Goal: Communication & Community: Answer question/provide support

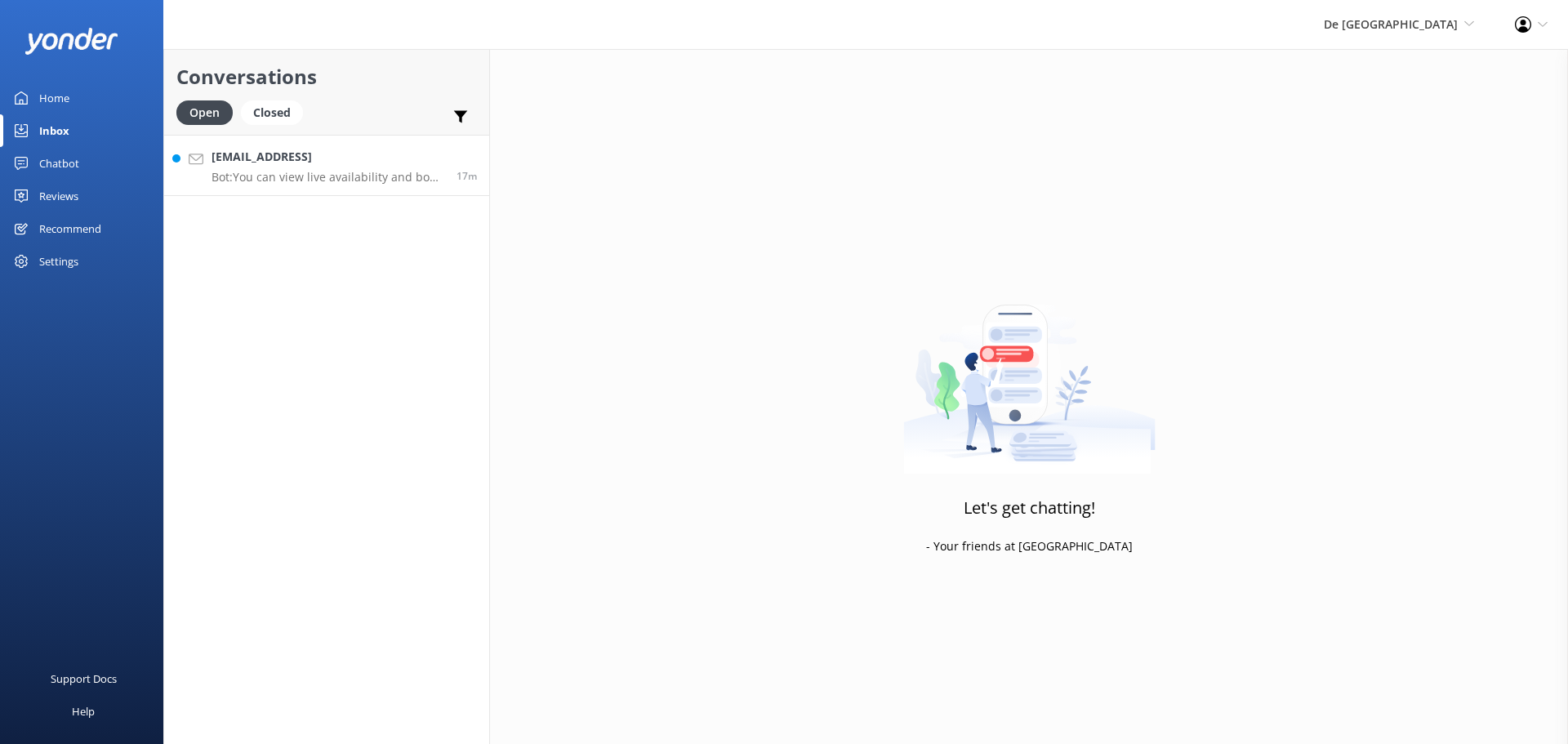
click at [383, 173] on p "Bot: You can view live availability and book your De Palm Island tickets and si…" at bounding box center [328, 177] width 232 height 15
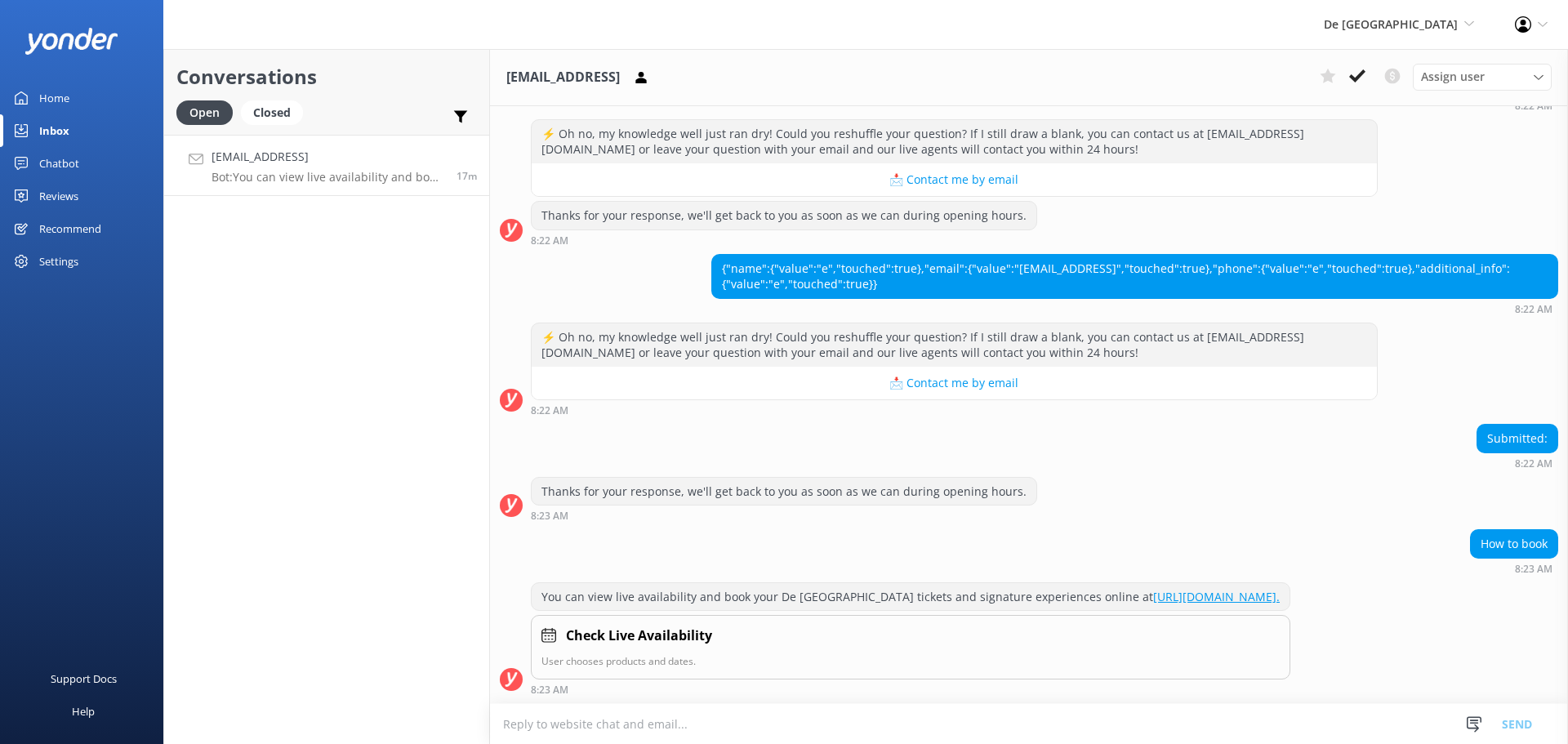
scroll to position [823, 0]
click at [1360, 81] on icon at bounding box center [1357, 76] width 17 height 17
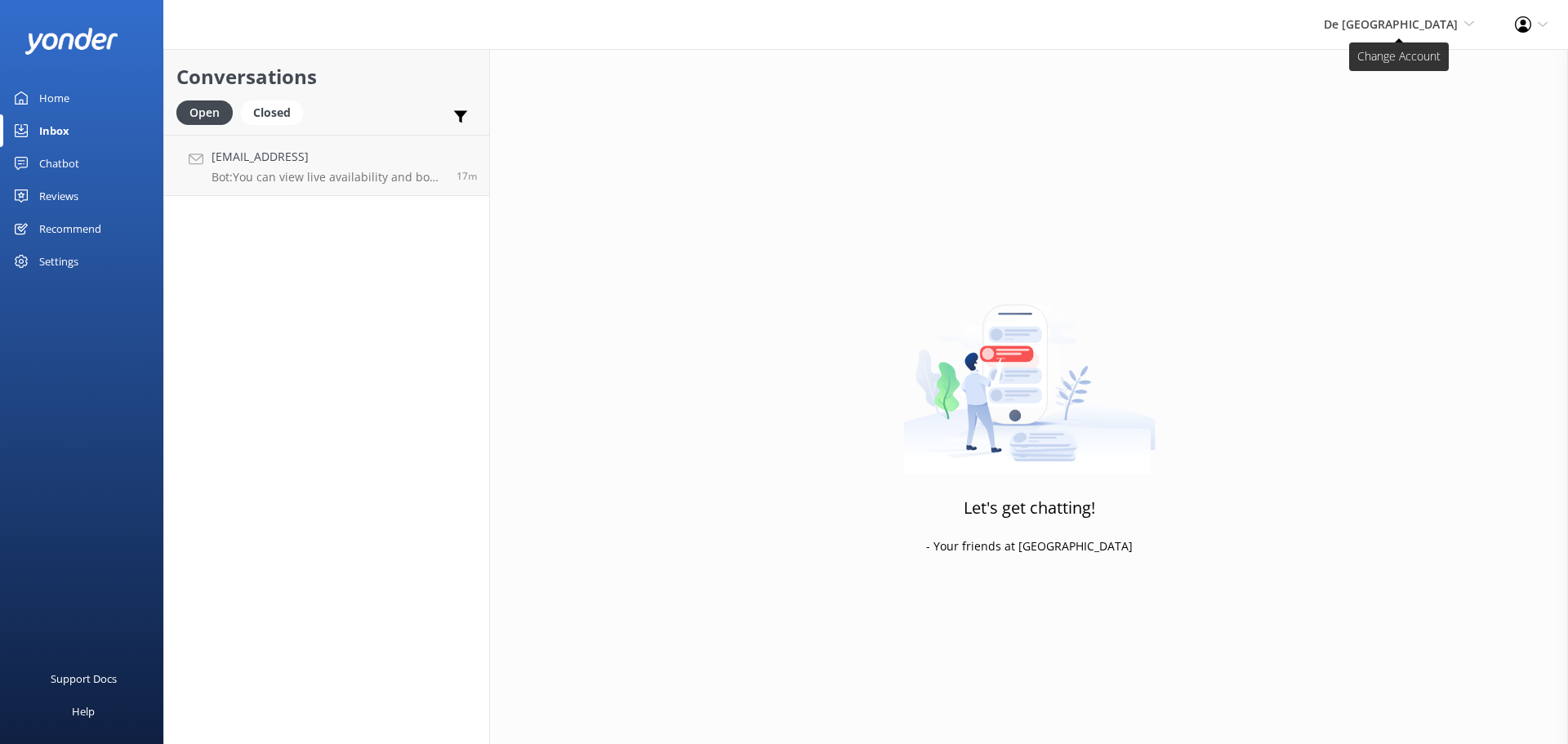
click at [1457, 18] on span "De [GEOGRAPHIC_DATA]" at bounding box center [1391, 24] width 134 height 16
click at [1395, 69] on link "De [GEOGRAPHIC_DATA]" at bounding box center [1414, 70] width 163 height 39
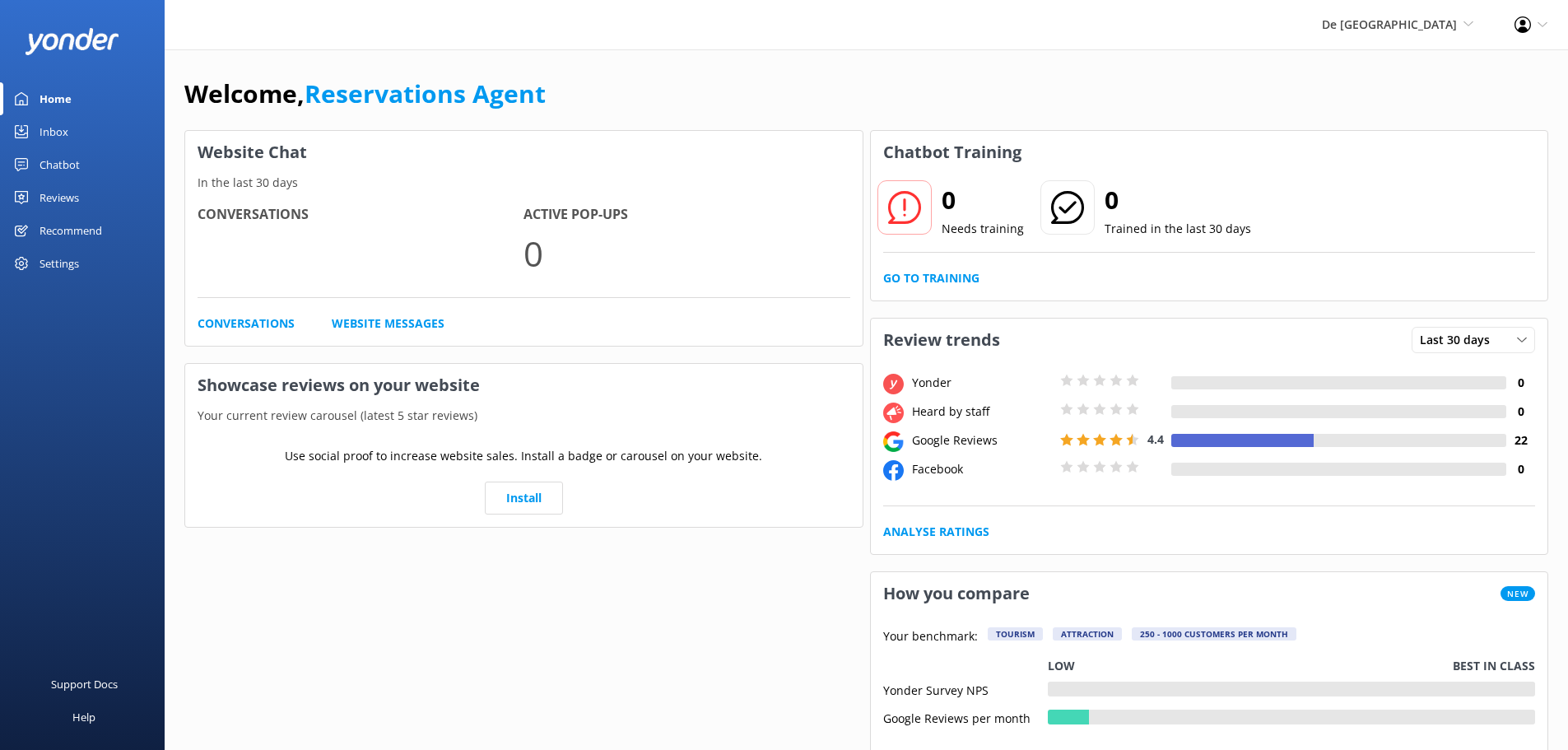
click at [55, 126] on div "Inbox" at bounding box center [53, 132] width 28 height 33
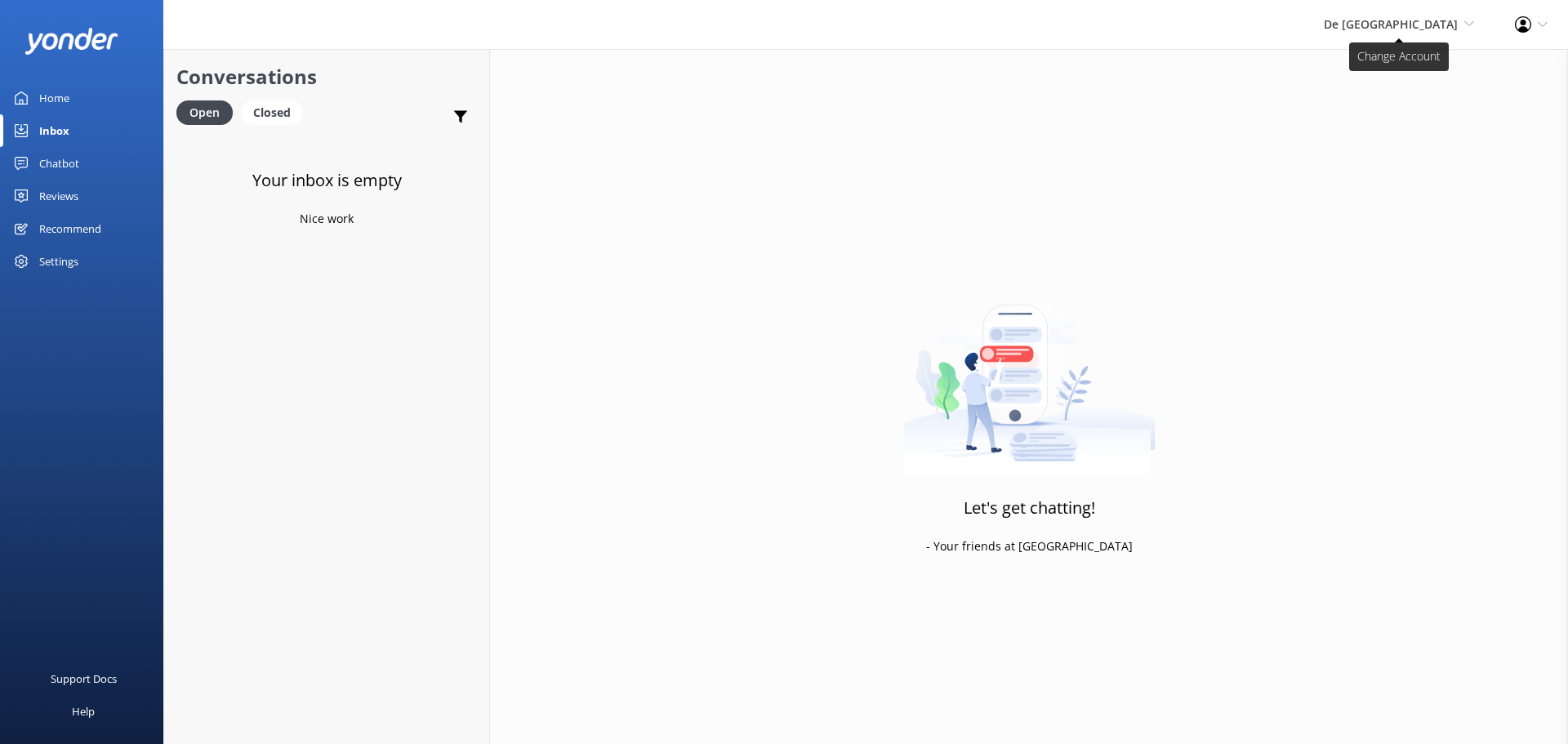
click at [1400, 26] on span "De [GEOGRAPHIC_DATA]" at bounding box center [1391, 24] width 134 height 16
click at [1399, 104] on link "Aruba's Activities Expert" at bounding box center [1414, 109] width 163 height 39
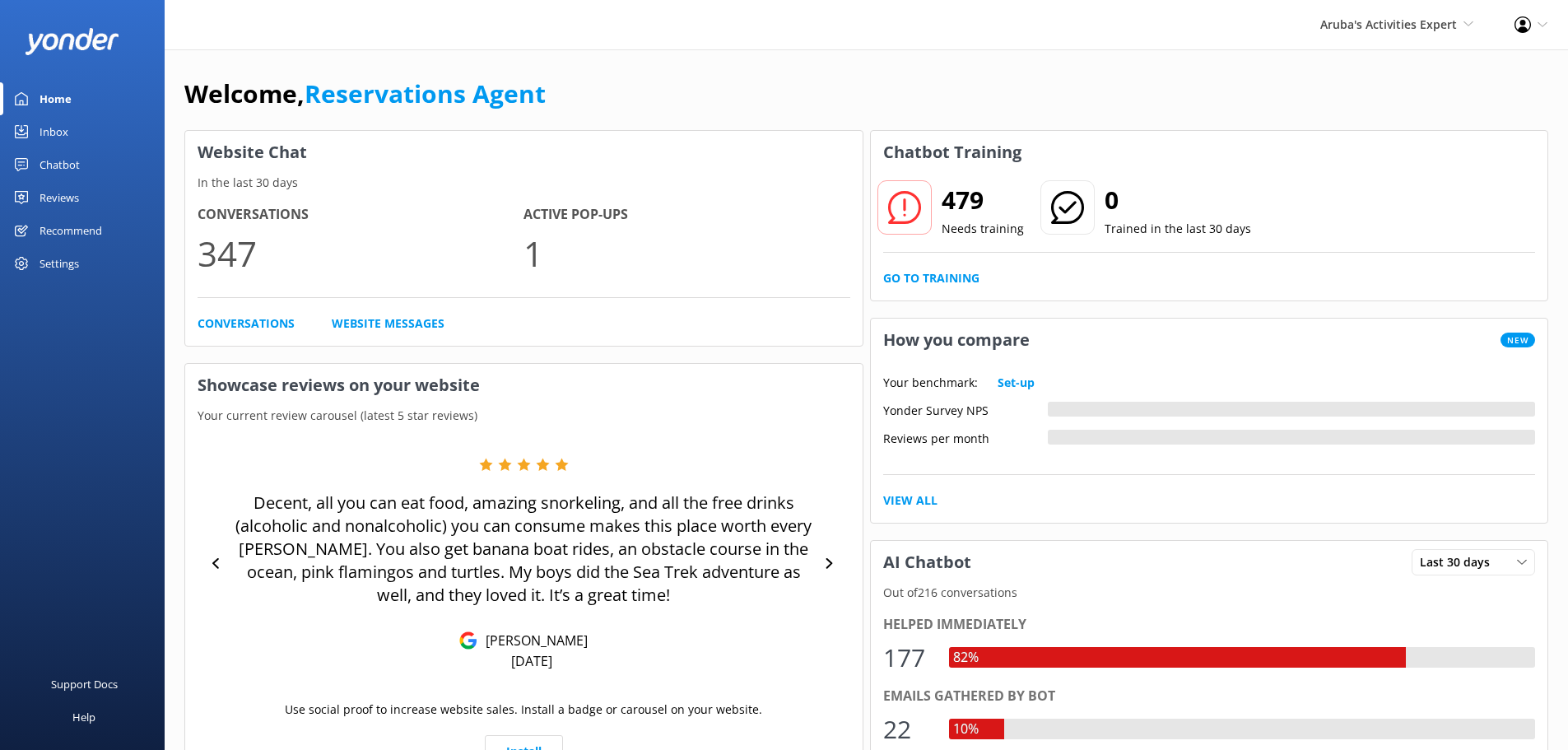
click at [54, 126] on div "Inbox" at bounding box center [53, 132] width 28 height 33
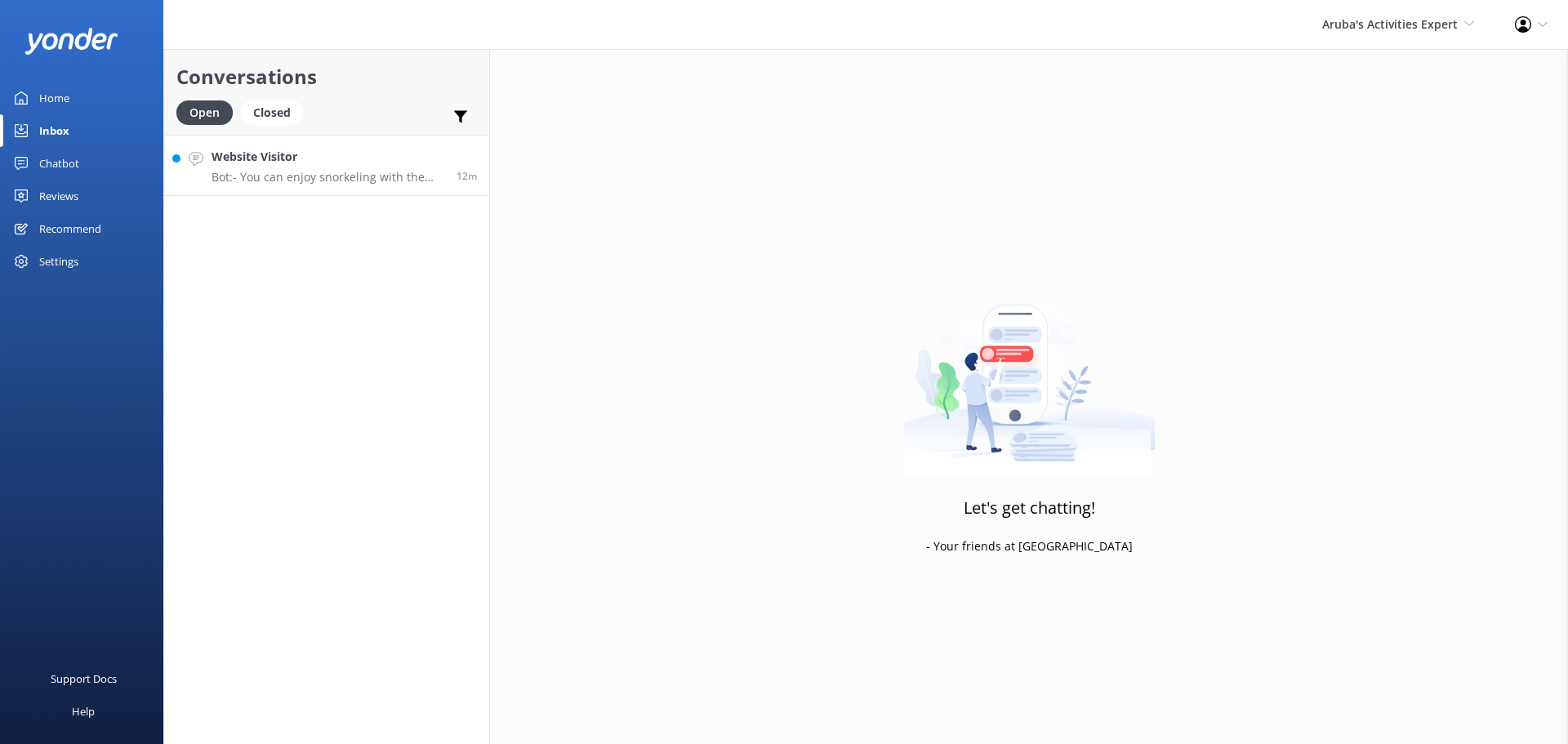
click at [353, 185] on link "Website Visitor Bot: - You can enjoy snorkeling with the Palm Pleasure catamara…" at bounding box center [327, 165] width 325 height 61
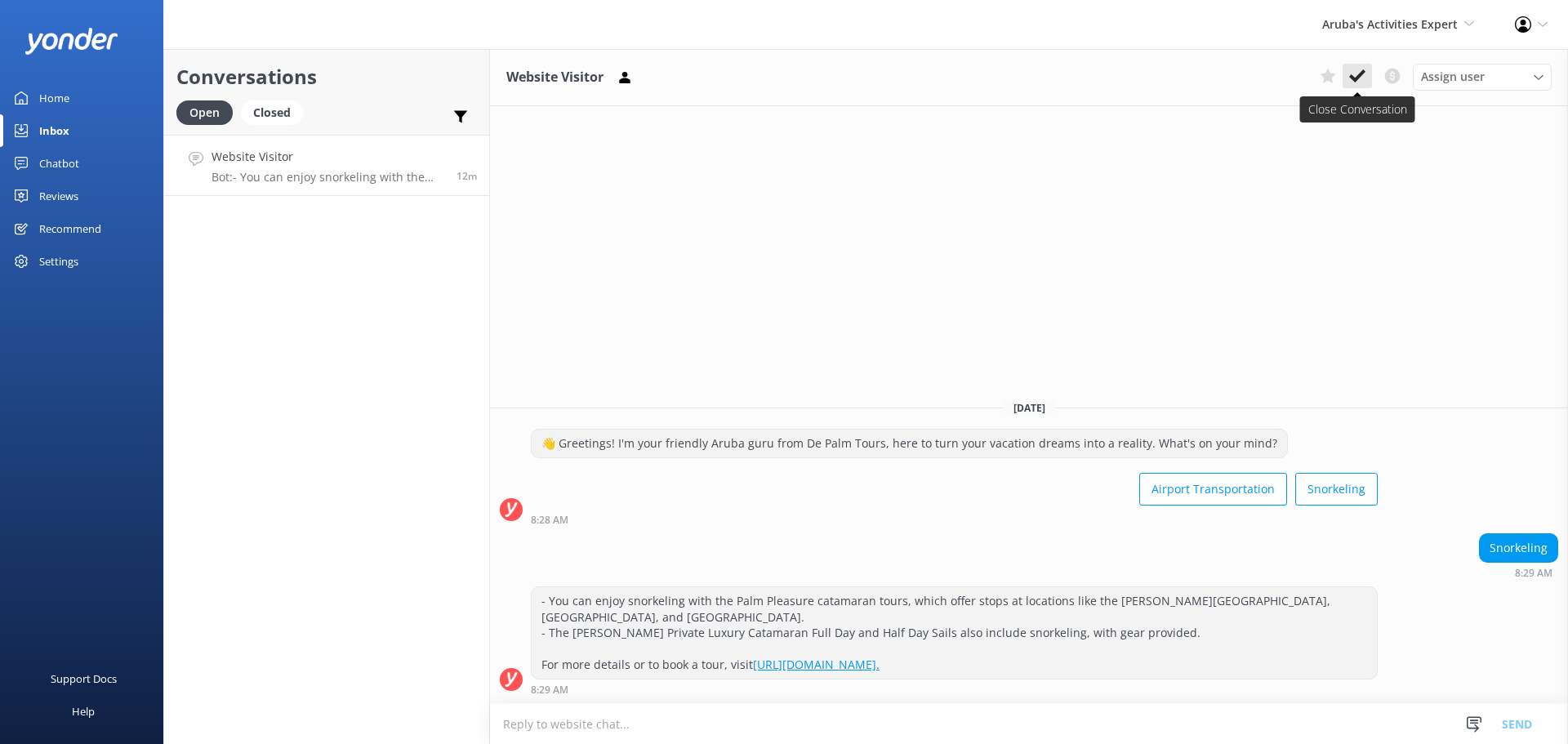
click at [1357, 77] on use at bounding box center [1357, 75] width 17 height 13
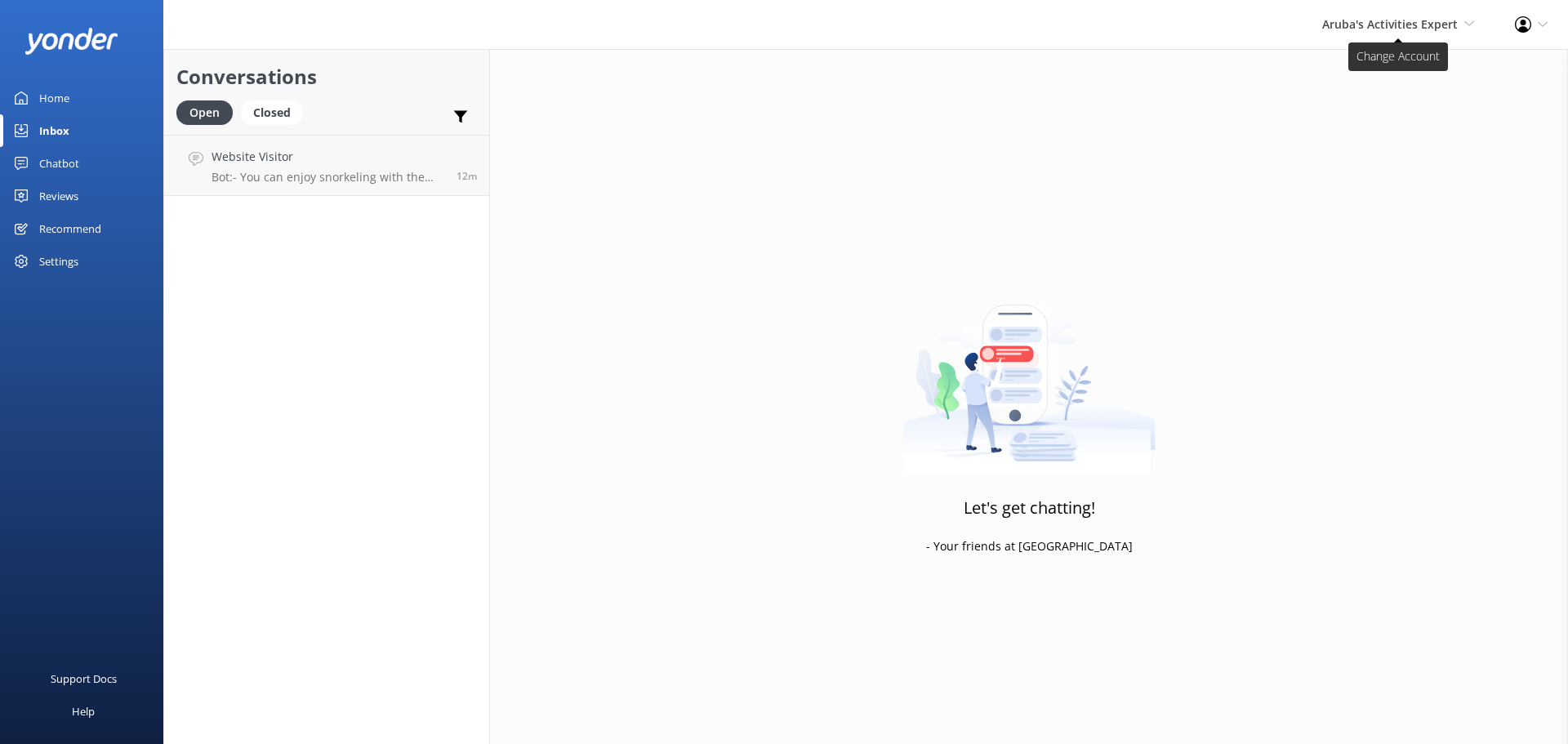
click at [1380, 19] on span "Aruba's Activities Expert" at bounding box center [1390, 24] width 135 height 16
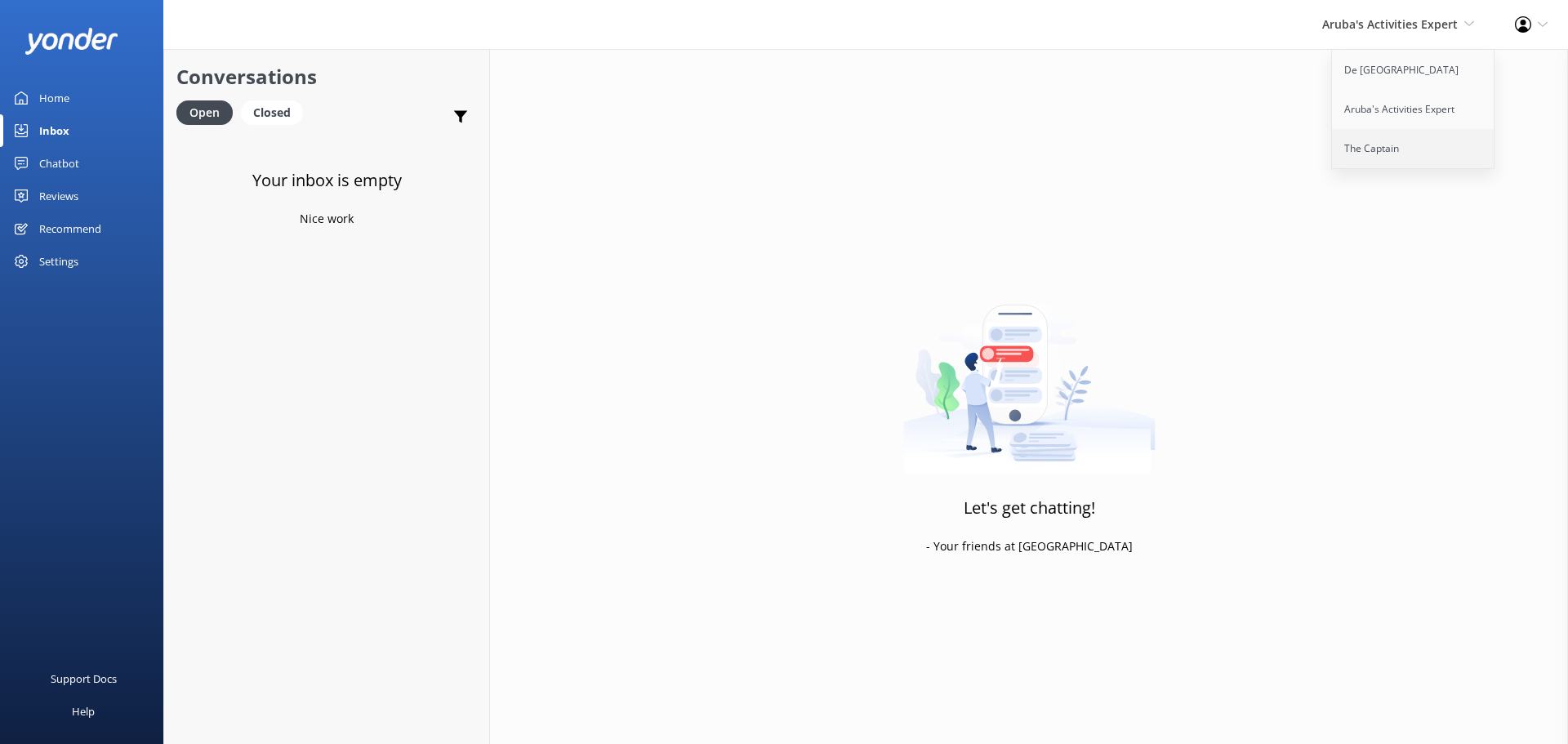
click at [1352, 150] on link "The Captain" at bounding box center [1414, 149] width 163 height 39
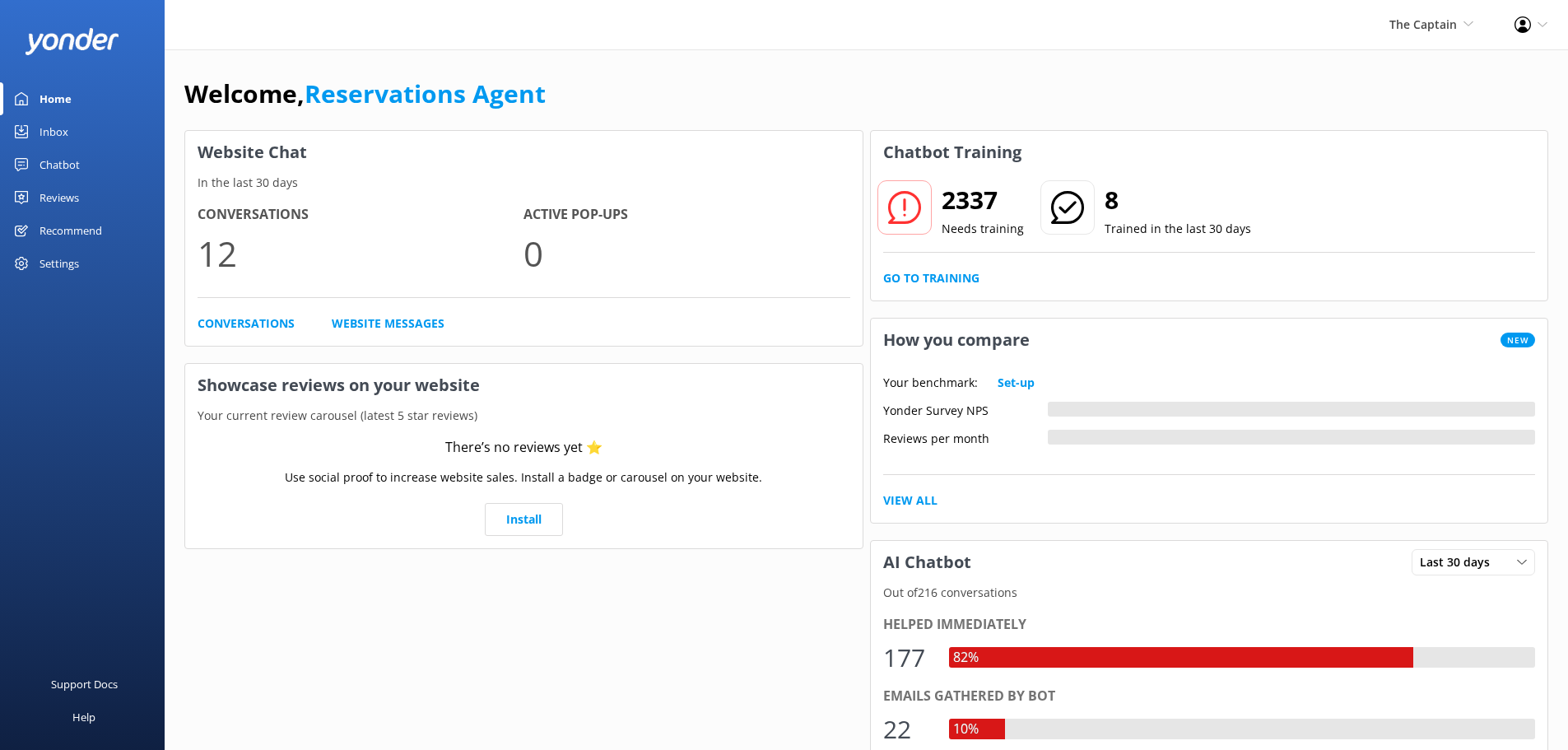
click at [74, 131] on link "Inbox" at bounding box center [82, 132] width 165 height 33
